Goal: Information Seeking & Learning: Check status

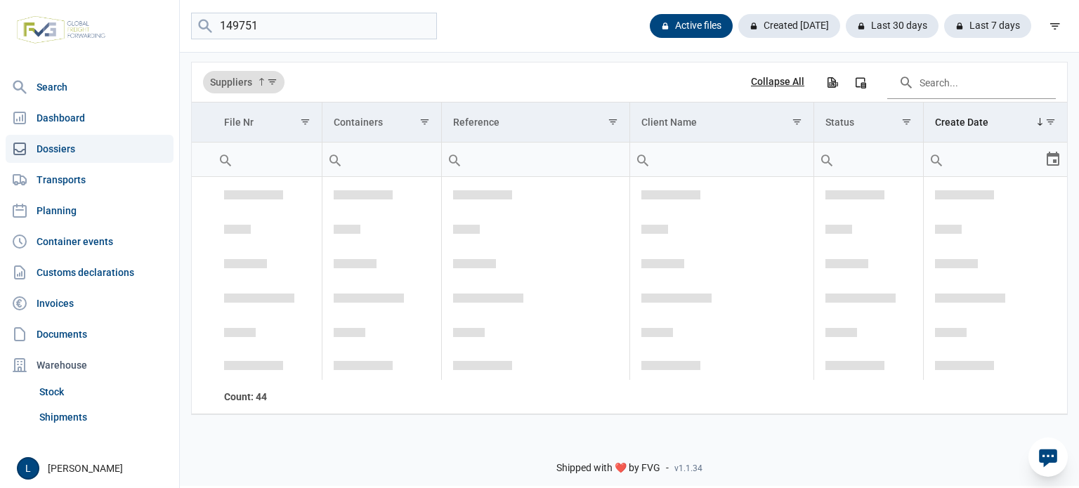
scroll to position [652, 0]
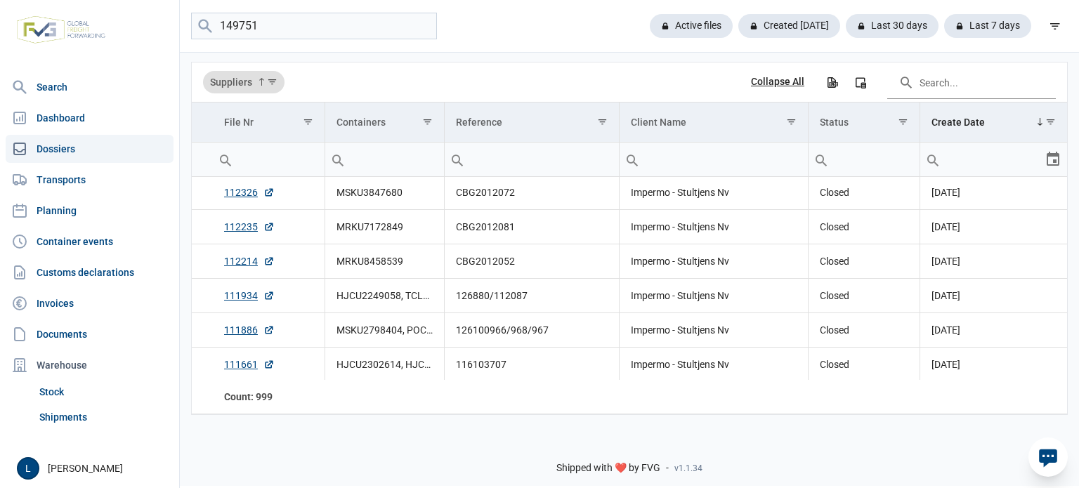
click at [289, 31] on input "149751" at bounding box center [314, 26] width 246 height 27
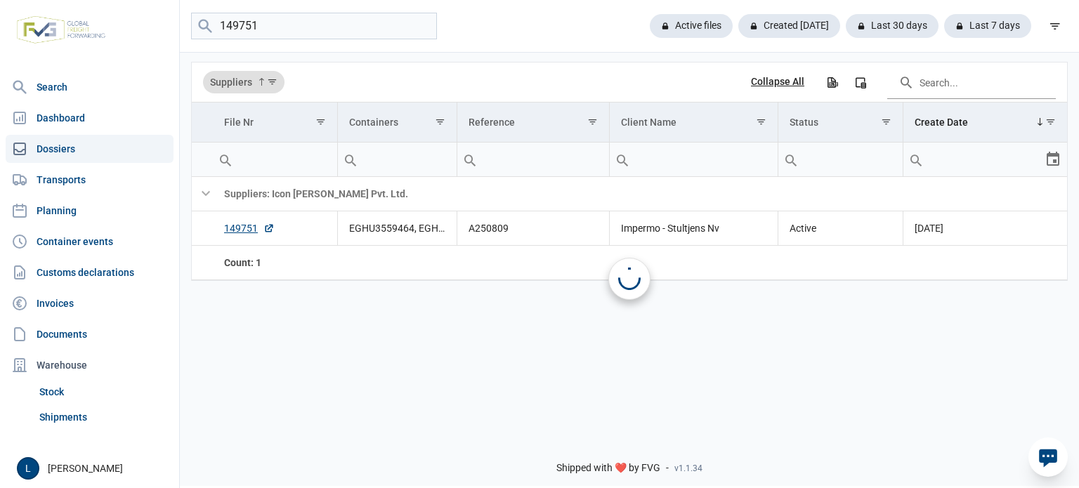
scroll to position [0, 0]
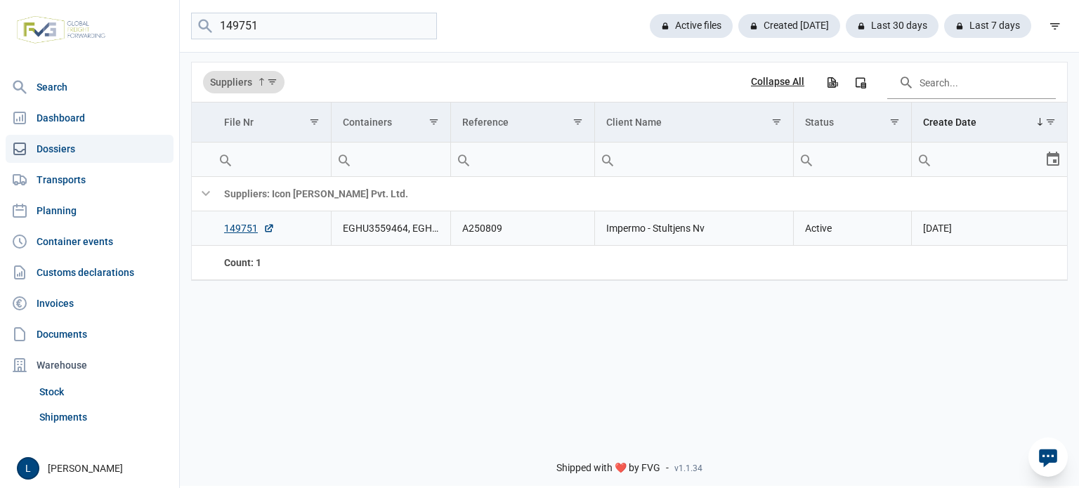
click at [476, 226] on td "A250809" at bounding box center [522, 228] width 144 height 34
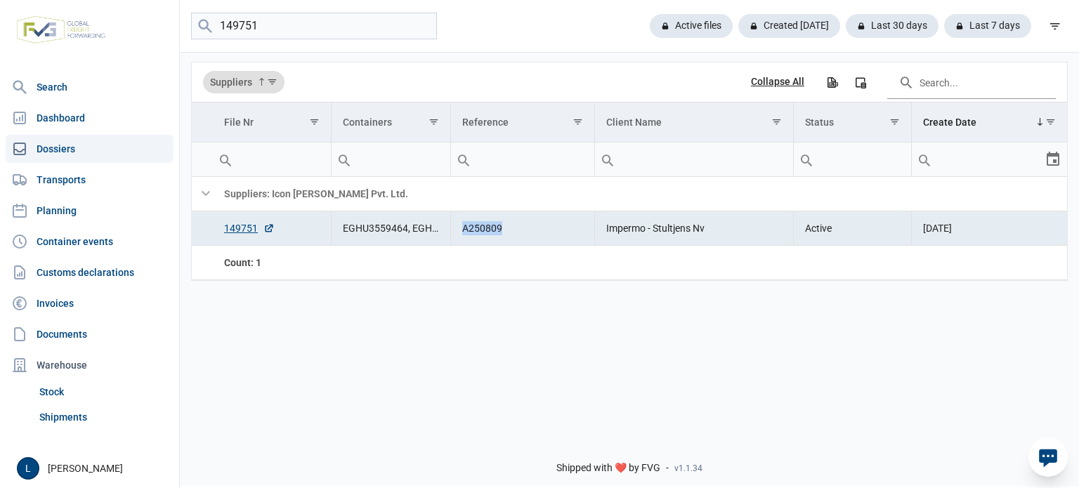
click at [476, 226] on td "A250809" at bounding box center [522, 228] width 144 height 34
copy td "A250809"
click at [239, 232] on link "149751" at bounding box center [249, 228] width 51 height 14
click at [326, 32] on input "149751" at bounding box center [314, 26] width 246 height 27
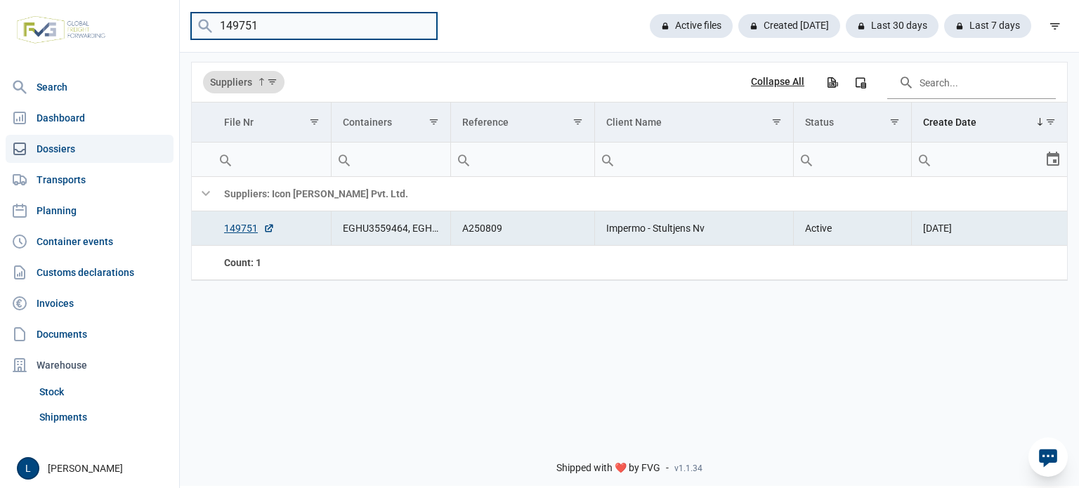
paste input "0"
type input "149750"
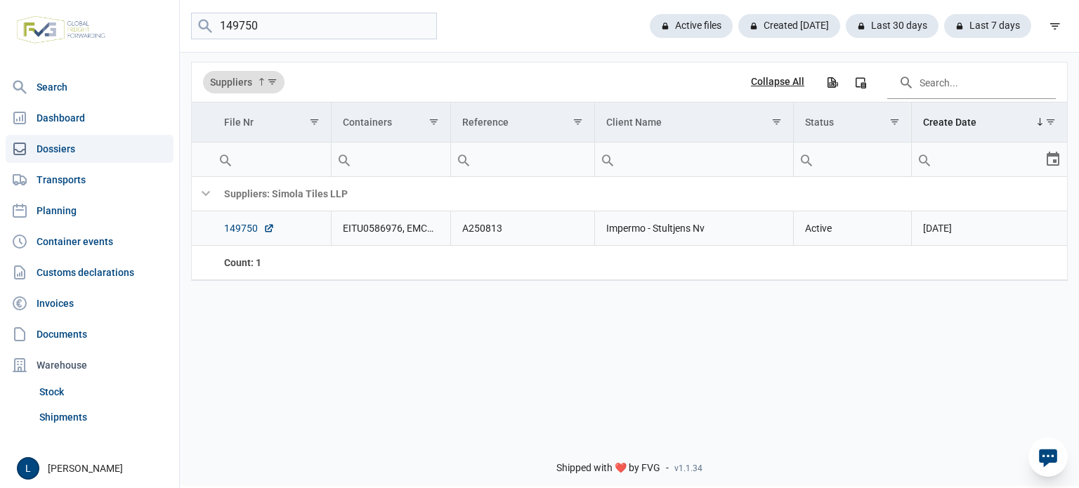
click at [244, 225] on link "149750" at bounding box center [249, 228] width 51 height 14
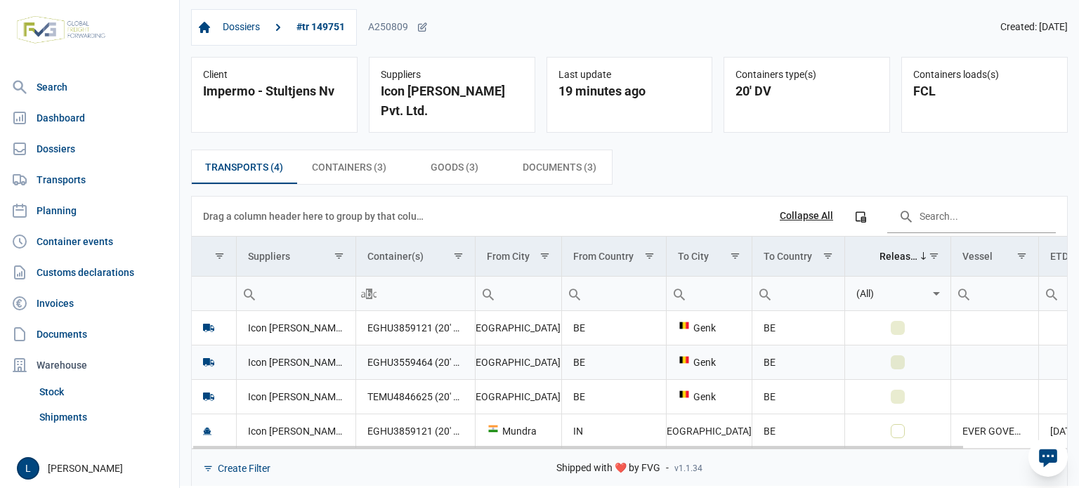
click at [387, 345] on td "EGHU3559464 (20' DV)" at bounding box center [414, 362] width 119 height 34
copy td "EGHU3559464"
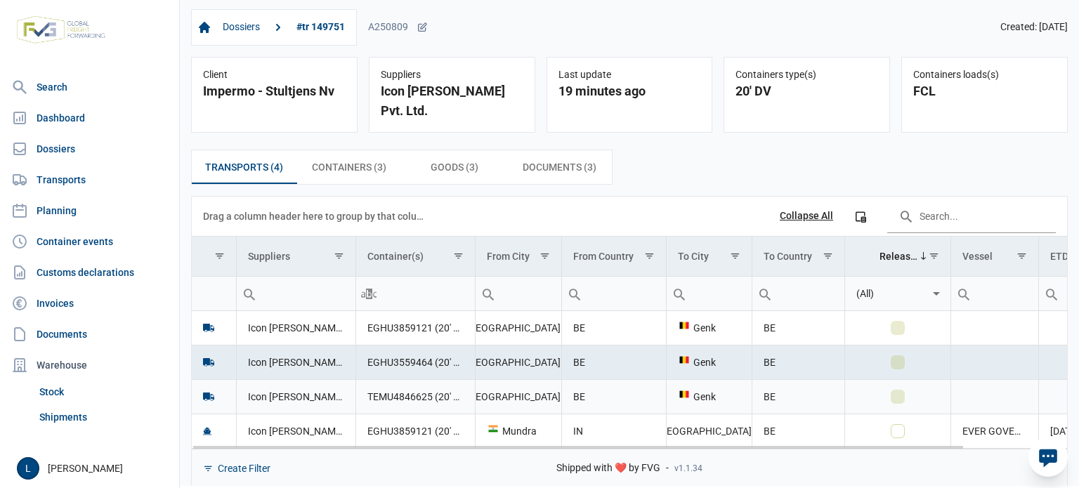
click at [407, 379] on td "TEMU4846625 (20' DV)" at bounding box center [414, 396] width 119 height 34
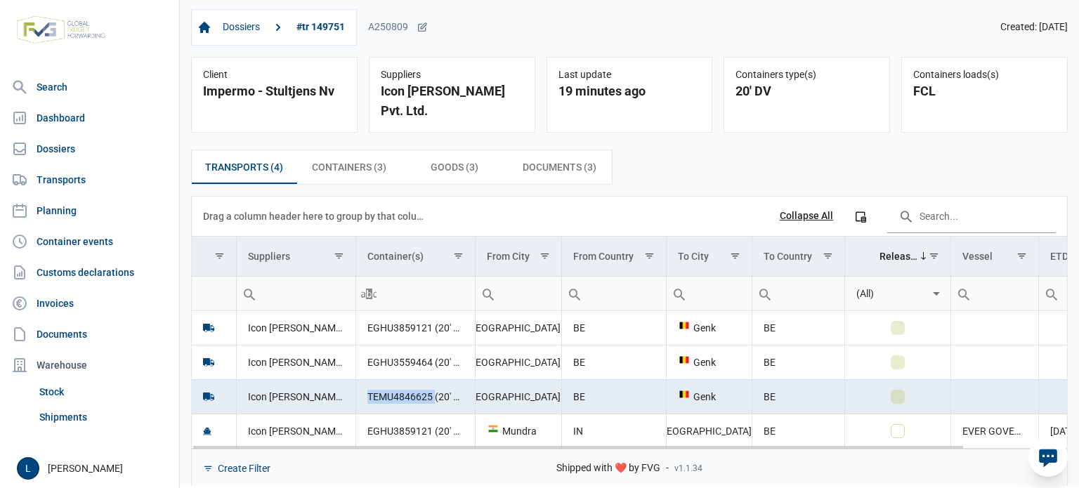
copy td "TEMU4846625"
click at [397, 414] on td "EGHU3859121 (20' DV), EGHU3559464 (20' DV), TEMU4846625 (20' DV)" at bounding box center [414, 431] width 119 height 34
copy td "EGHU3859121"
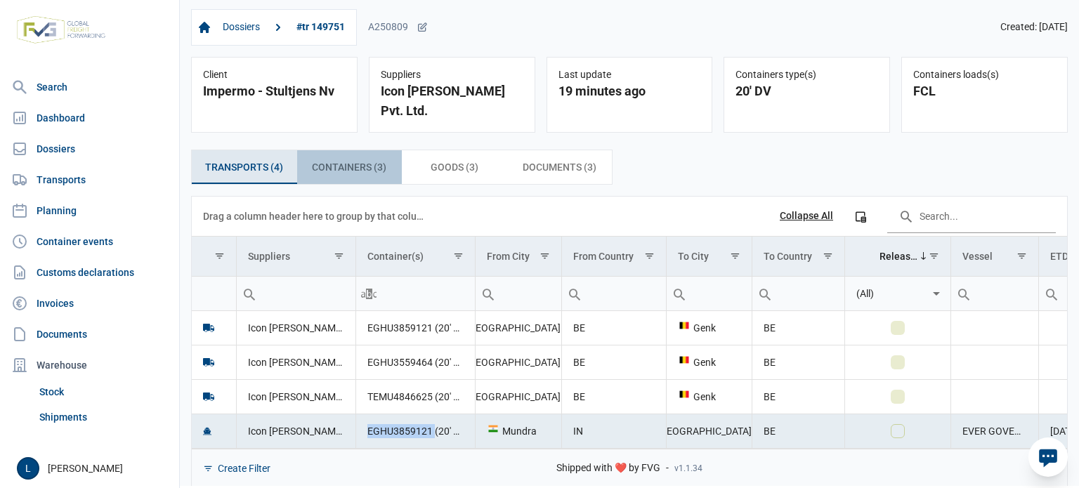
click at [385, 159] on span "Containers (3) Containers (3)" at bounding box center [349, 167] width 74 height 17
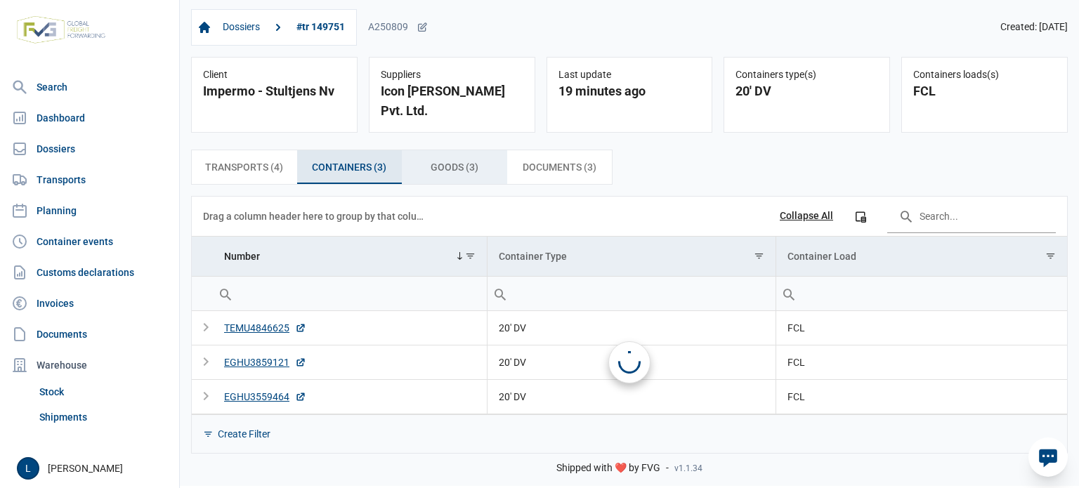
click at [525, 150] on div "Documents (3) Documents (3)" at bounding box center [559, 167] width 105 height 34
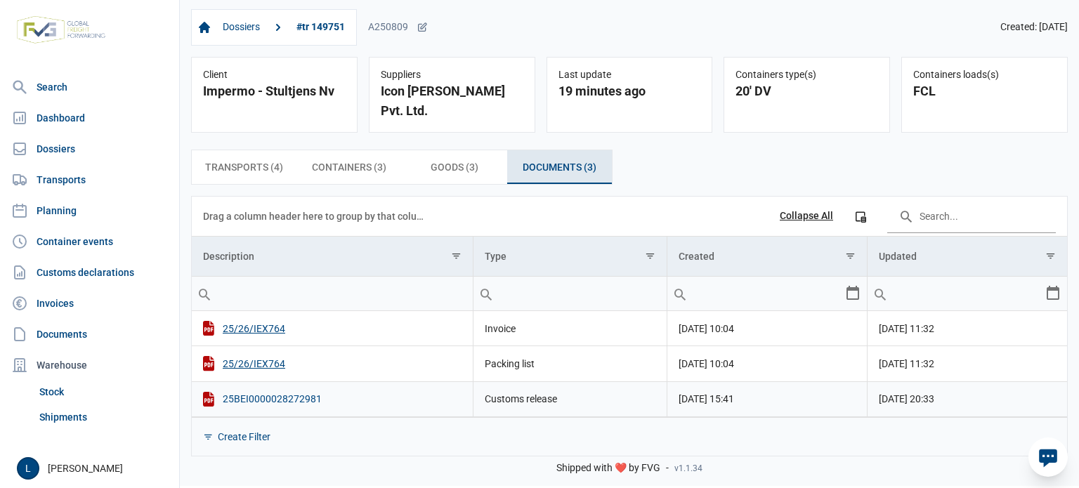
click at [286, 392] on div "25BEI0000028272981" at bounding box center [332, 399] width 258 height 15
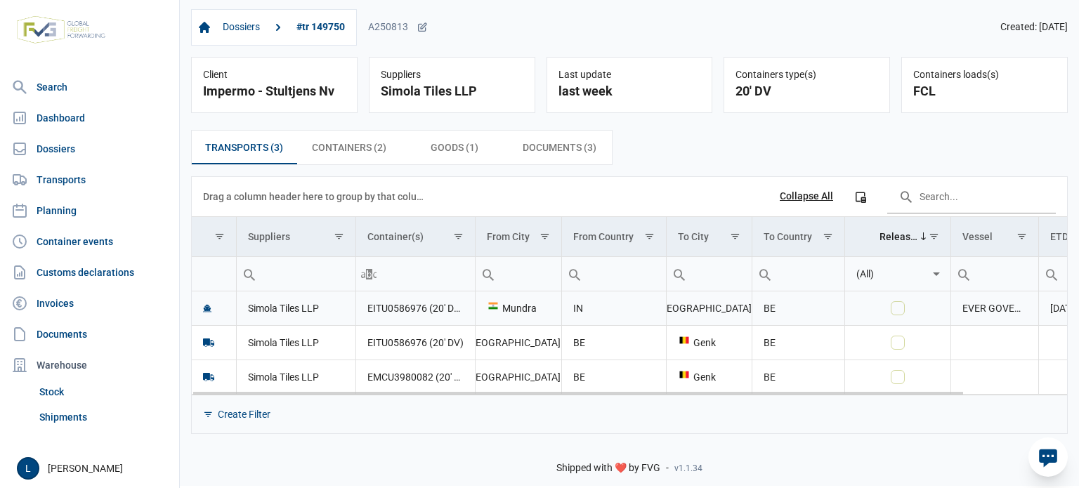
click at [405, 312] on td "EITU0586976 (20' DV), EMCU3980082 (20' DV)" at bounding box center [414, 308] width 119 height 34
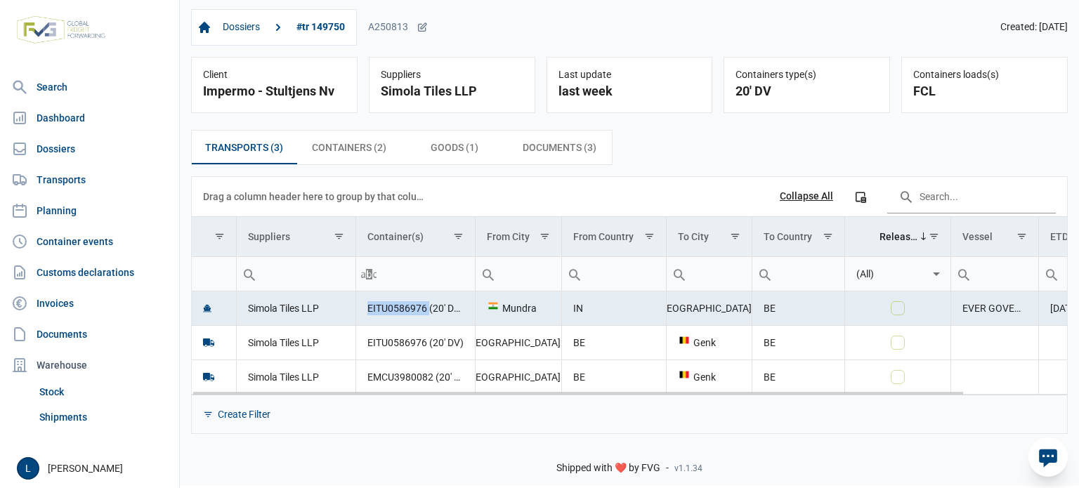
click at [405, 312] on td "EITU0586976 (20' DV), EMCU3980082 (20' DV)" at bounding box center [414, 308] width 119 height 34
copy td "EITU0586976"
drag, startPoint x: 565, startPoint y: 150, endPoint x: 553, endPoint y: 162, distance: 16.9
click at [565, 150] on span "Documents (3) Documents (3)" at bounding box center [559, 147] width 74 height 17
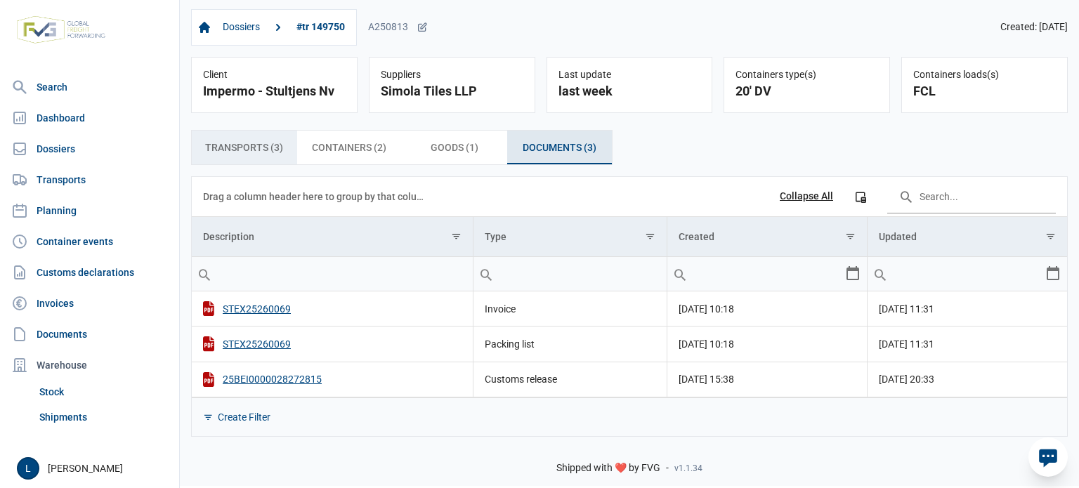
click at [253, 134] on div "Transports (3) Transports (3)" at bounding box center [244, 148] width 105 height 34
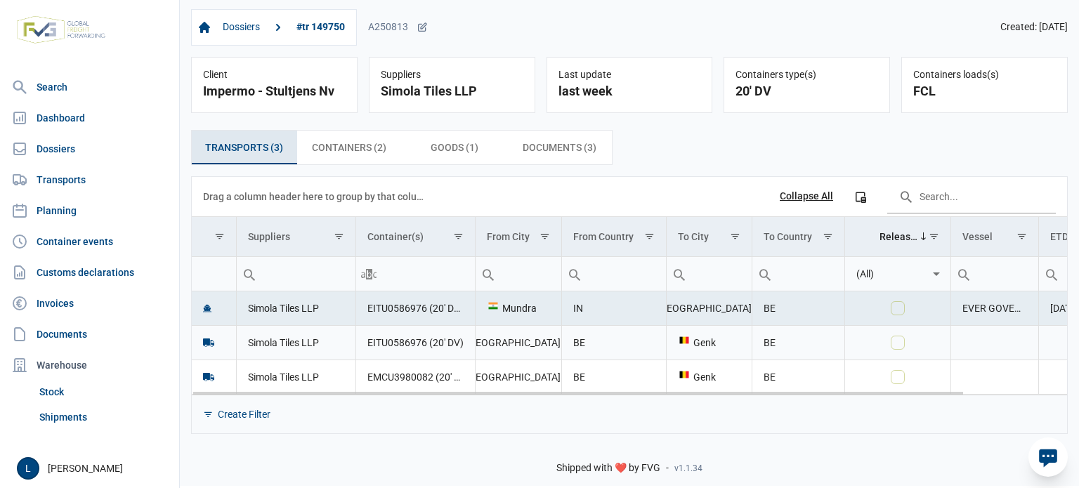
click at [405, 342] on td "EITU0586976 (20' DV)" at bounding box center [414, 342] width 119 height 34
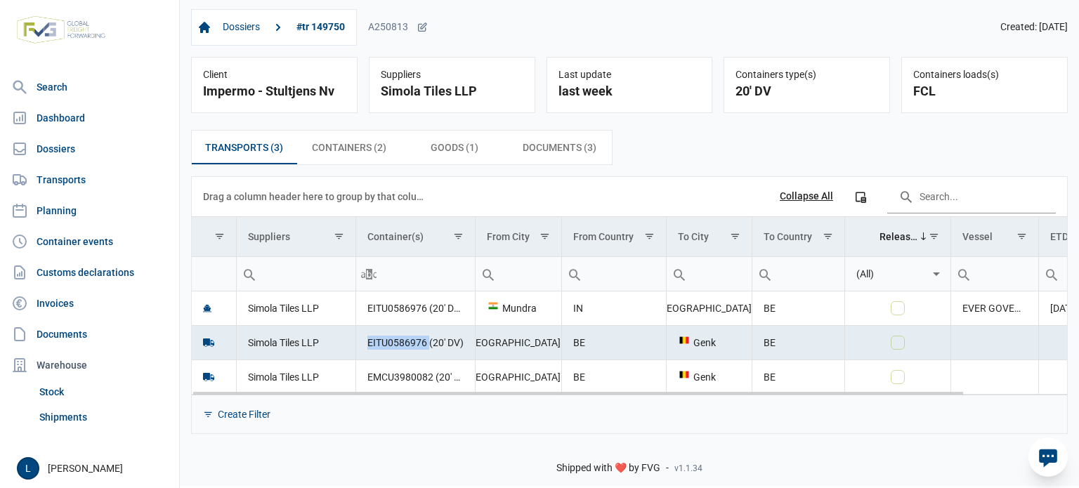
click at [390, 341] on td "EITU0586976 (20' DV)" at bounding box center [414, 342] width 119 height 34
click at [408, 374] on td "EMCU3980082 (20' DV)" at bounding box center [414, 377] width 119 height 34
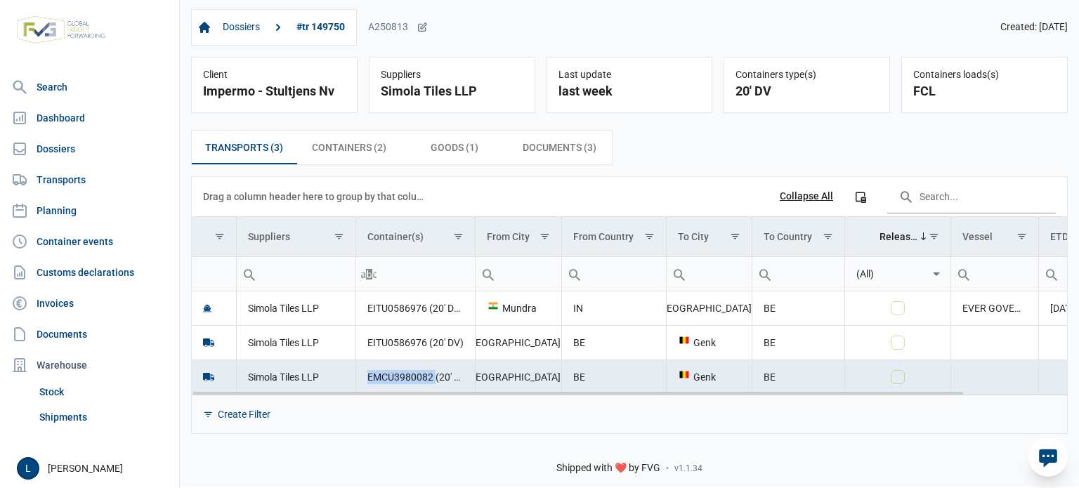
click at [408, 374] on td "EMCU3980082 (20' DV)" at bounding box center [414, 377] width 119 height 34
copy td "EMCU3980082"
click at [370, 145] on span "Containers (2) Containers (2)" at bounding box center [349, 147] width 74 height 17
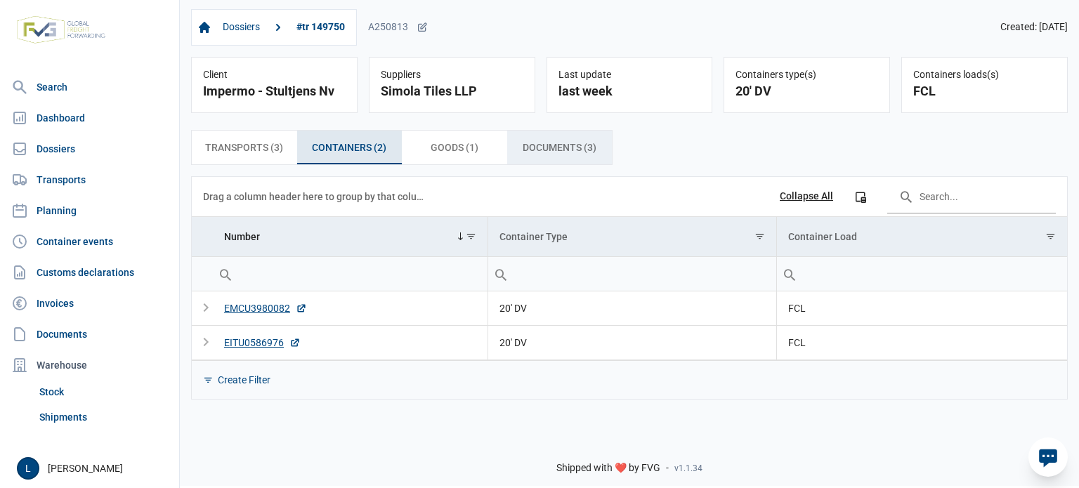
click at [525, 146] on span "Documents (3) Documents (3)" at bounding box center [559, 147] width 74 height 17
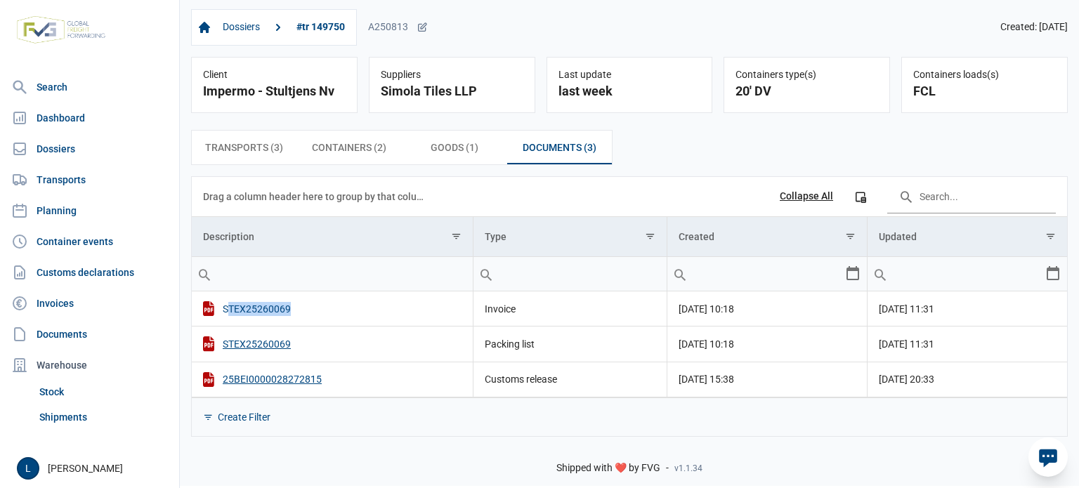
drag, startPoint x: 303, startPoint y: 313, endPoint x: 287, endPoint y: 311, distance: 17.0
click at [287, 311] on div "STEX25260069" at bounding box center [332, 308] width 258 height 15
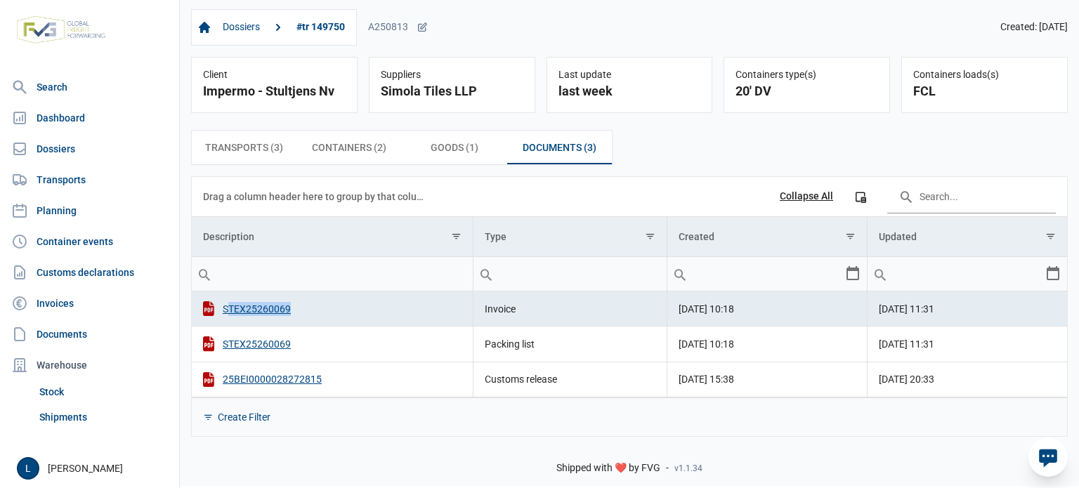
copy div "STEX2526006"
